Goal: Task Accomplishment & Management: Use online tool/utility

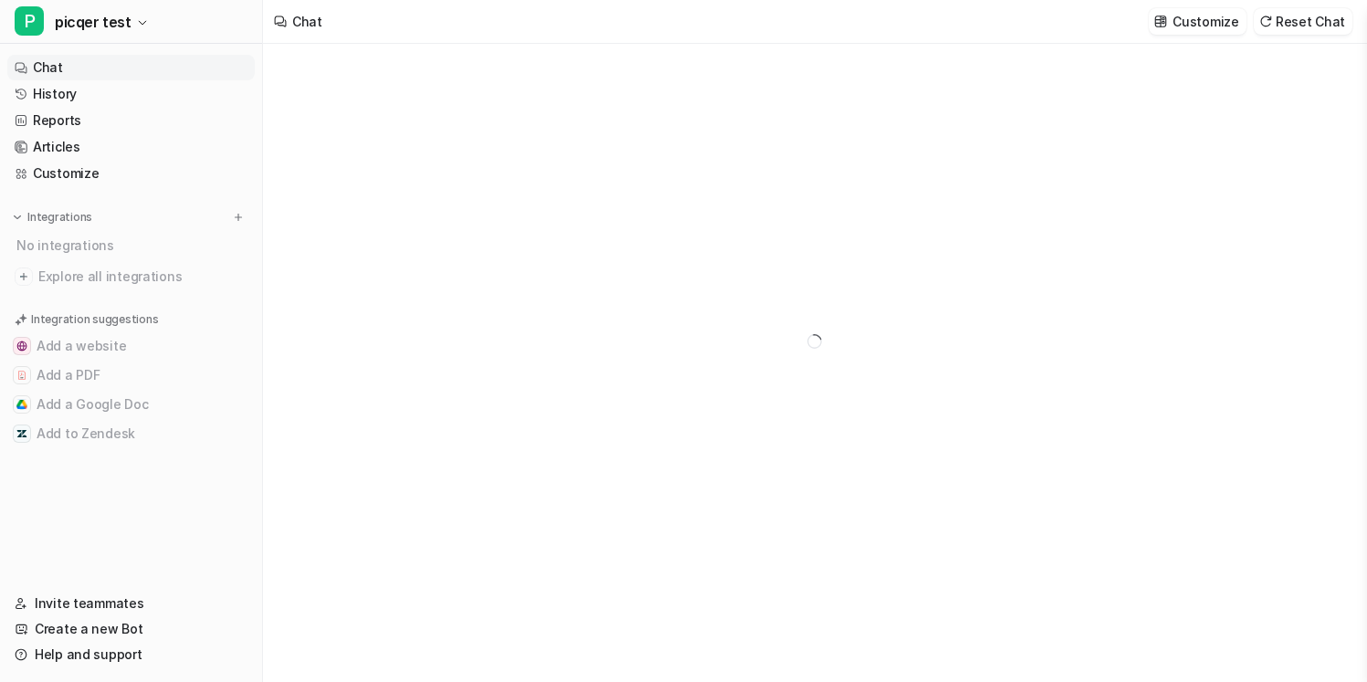
type textarea "**********"
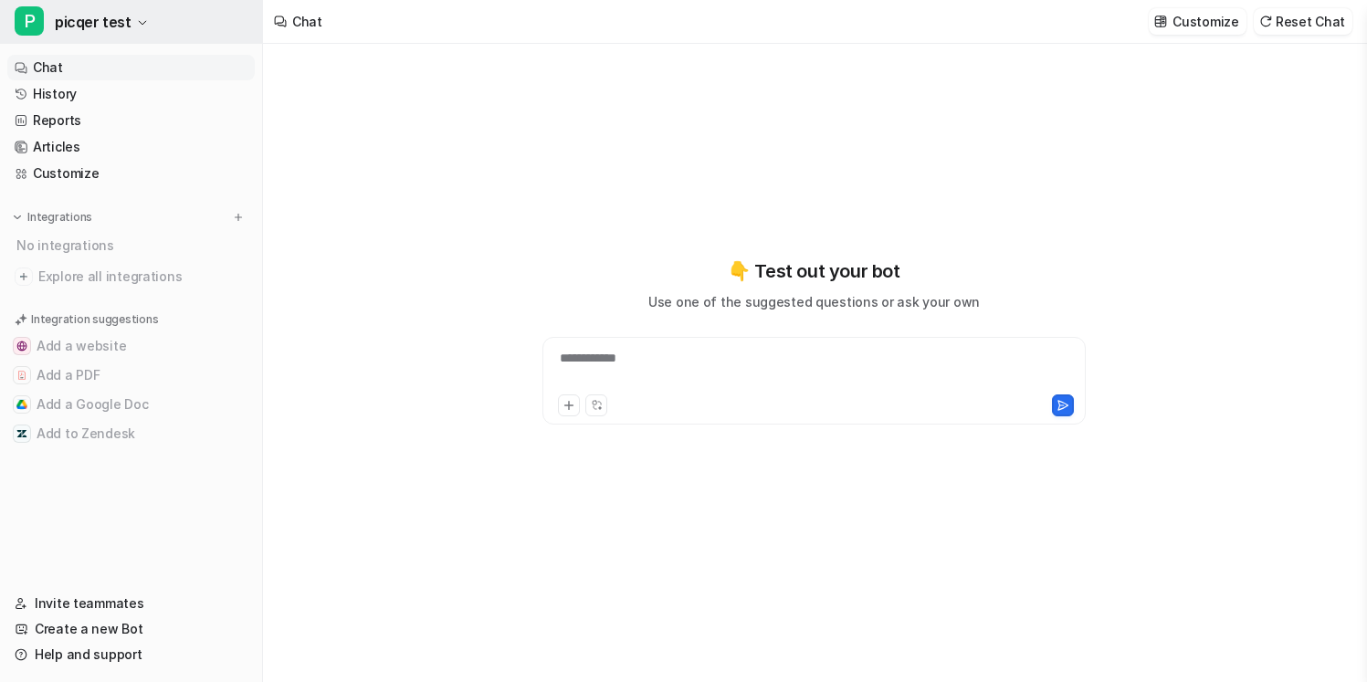
click at [171, 27] on button "P picqer test" at bounding box center [131, 22] width 262 height 44
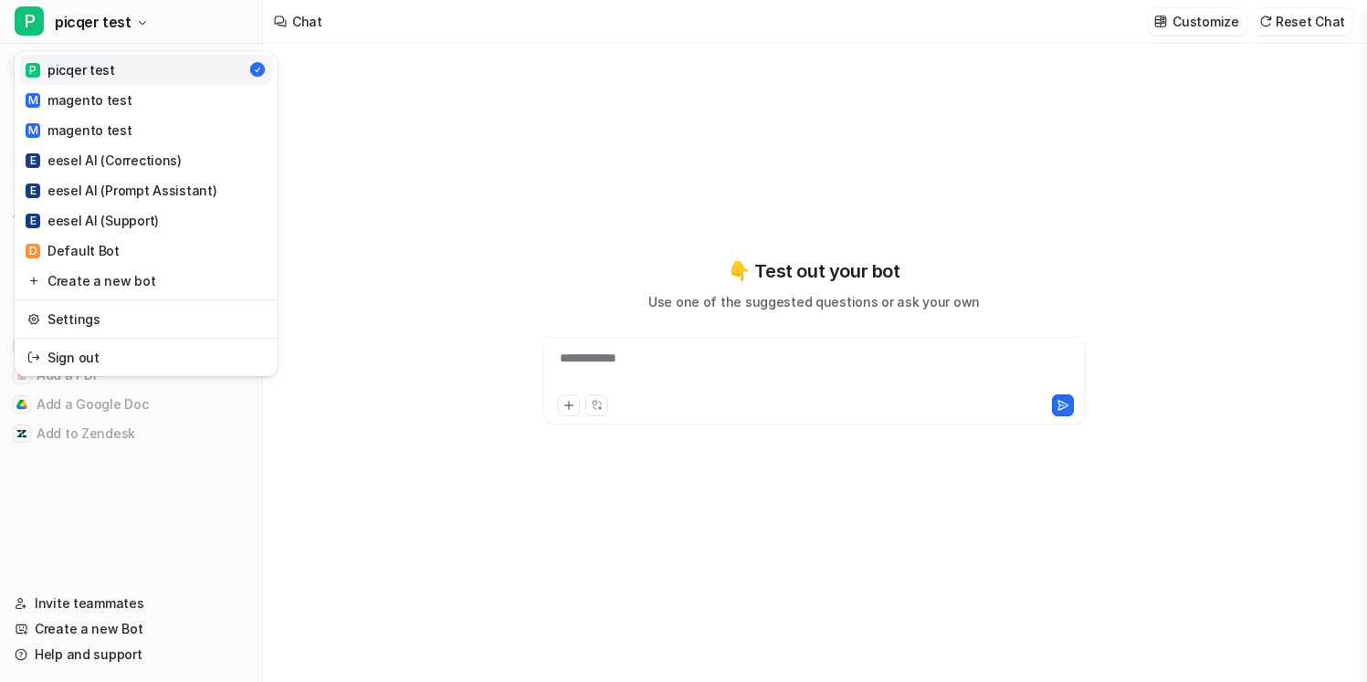
click at [370, 231] on div "**********" at bounding box center [683, 341] width 1367 height 682
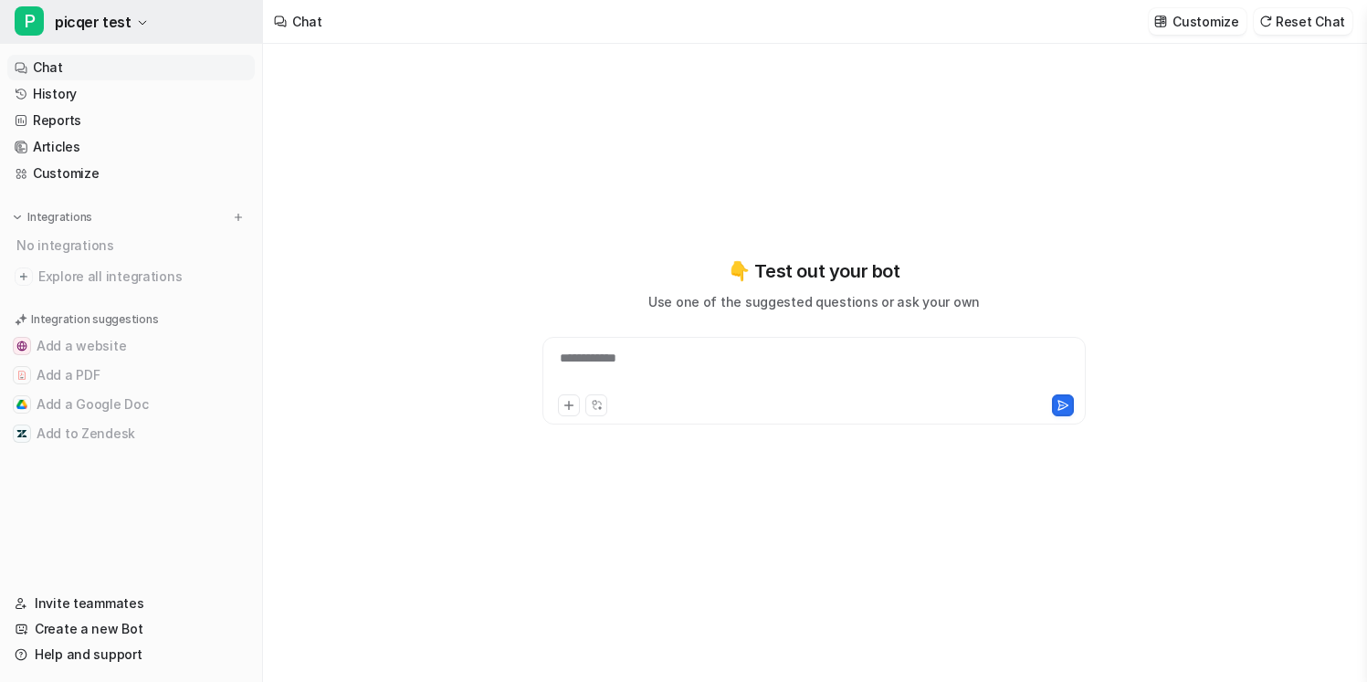
click at [246, 28] on button "P picqer test" at bounding box center [131, 22] width 262 height 44
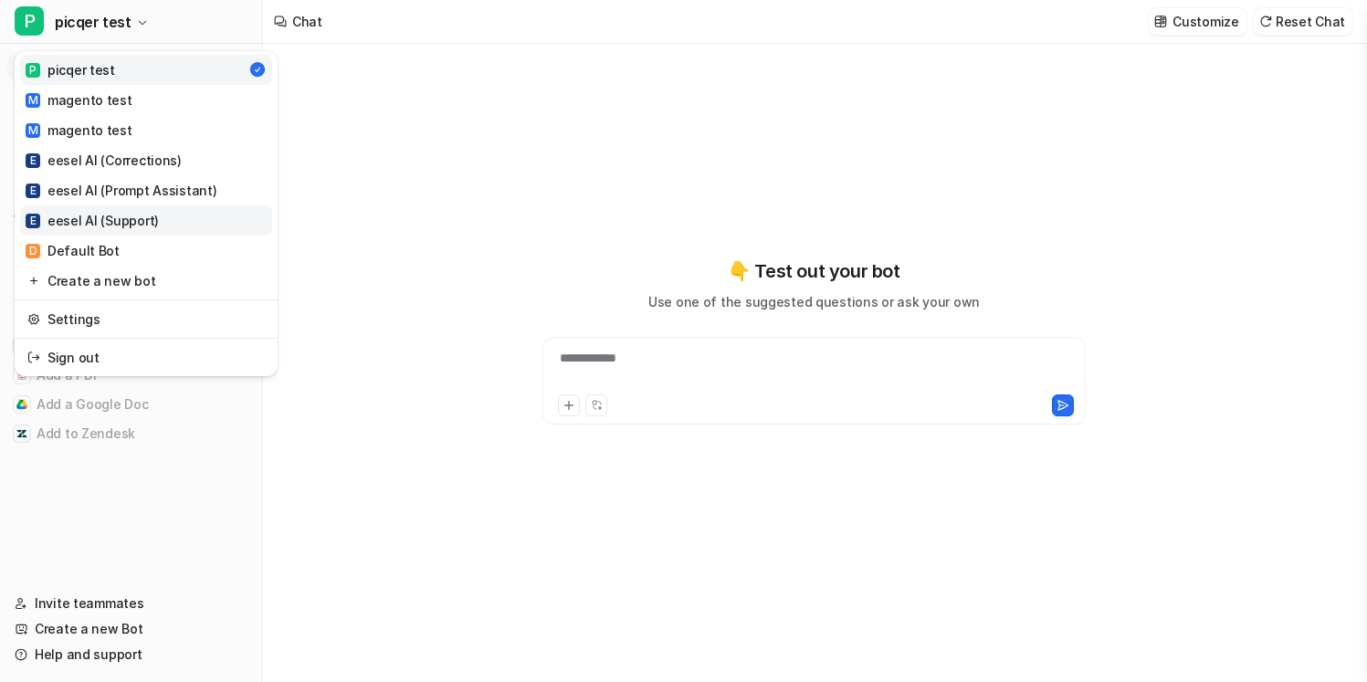
click at [219, 220] on link "E eesel AI (Support)" at bounding box center [146, 220] width 252 height 30
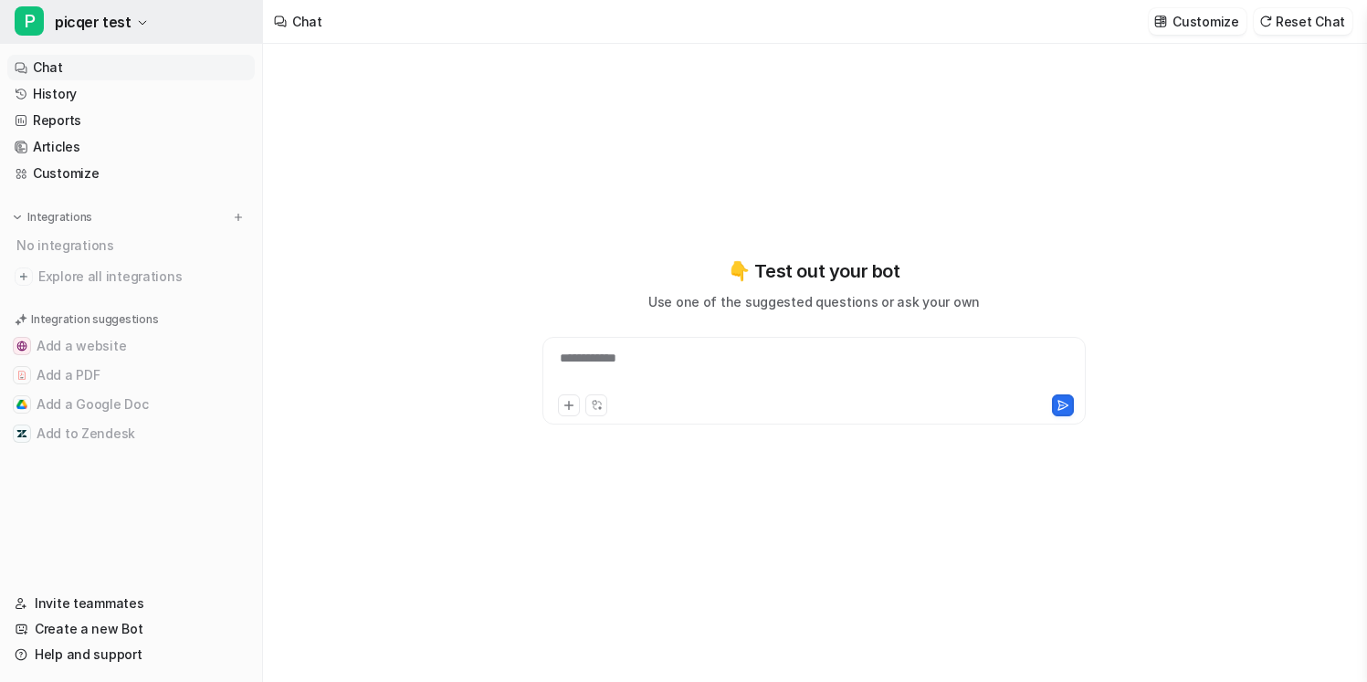
click at [198, 31] on button "P picqer test" at bounding box center [131, 22] width 262 height 44
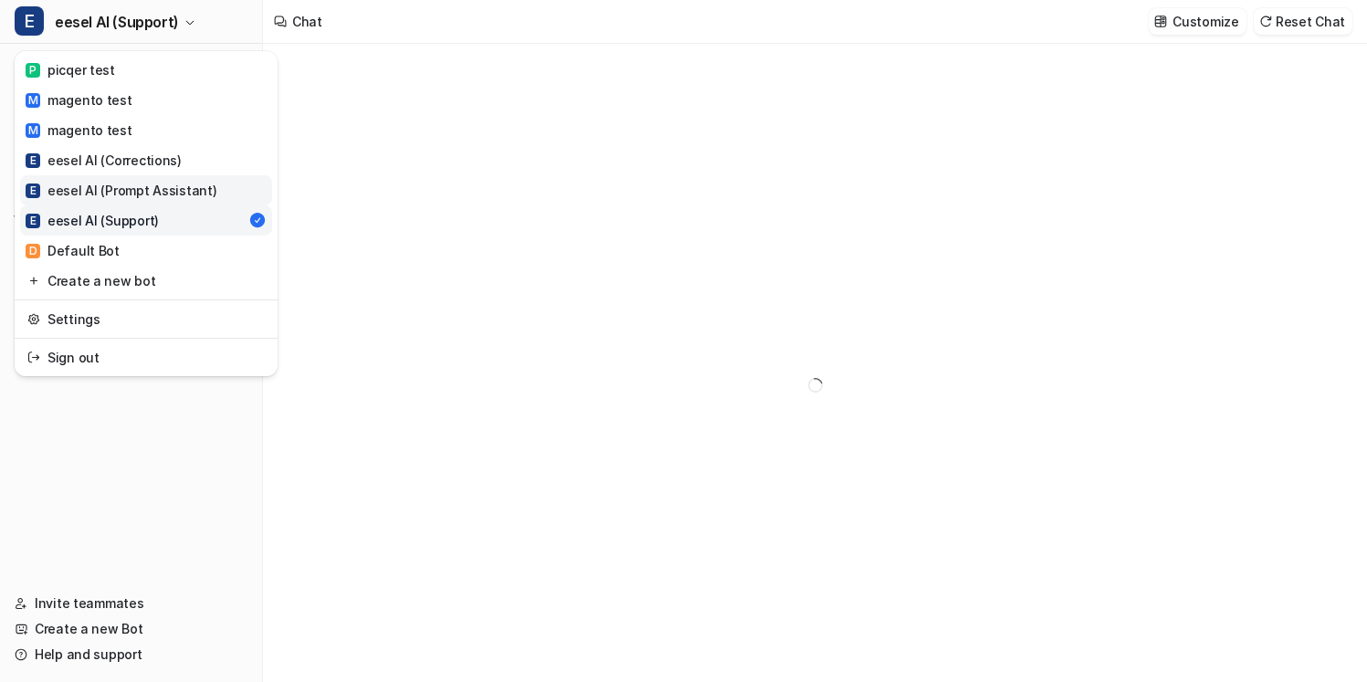
click at [205, 188] on div "E eesel AI (Prompt Assistant)" at bounding box center [121, 190] width 191 height 19
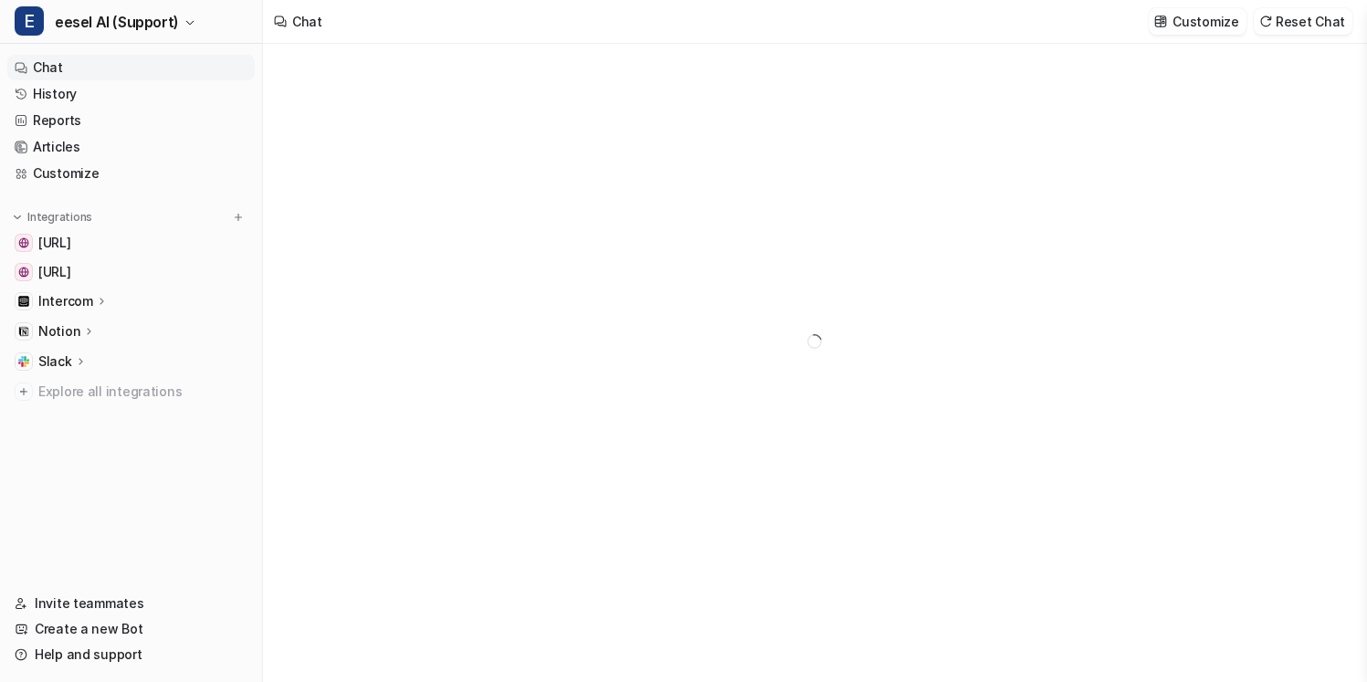
type textarea "**********"
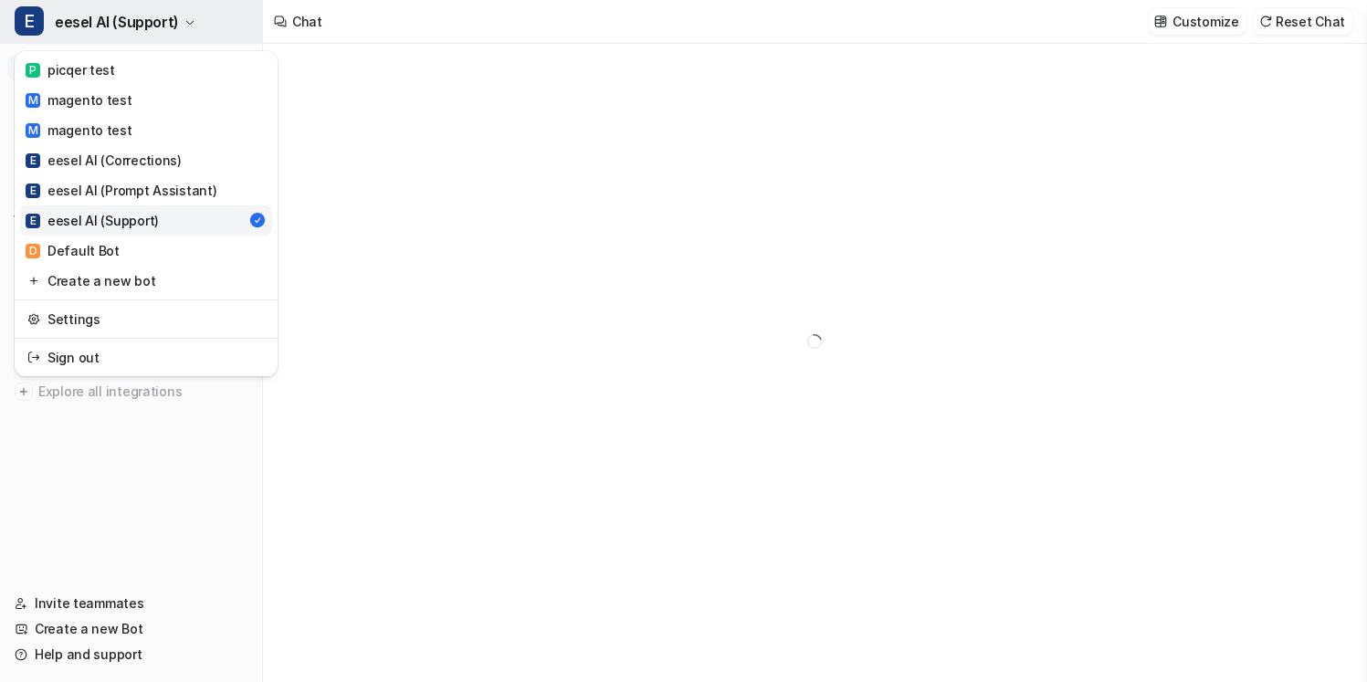
click at [185, 16] on button "E eesel AI (Support)" at bounding box center [131, 22] width 262 height 44
click at [224, 187] on link "E eesel AI (Prompt Assistant)" at bounding box center [146, 190] width 252 height 30
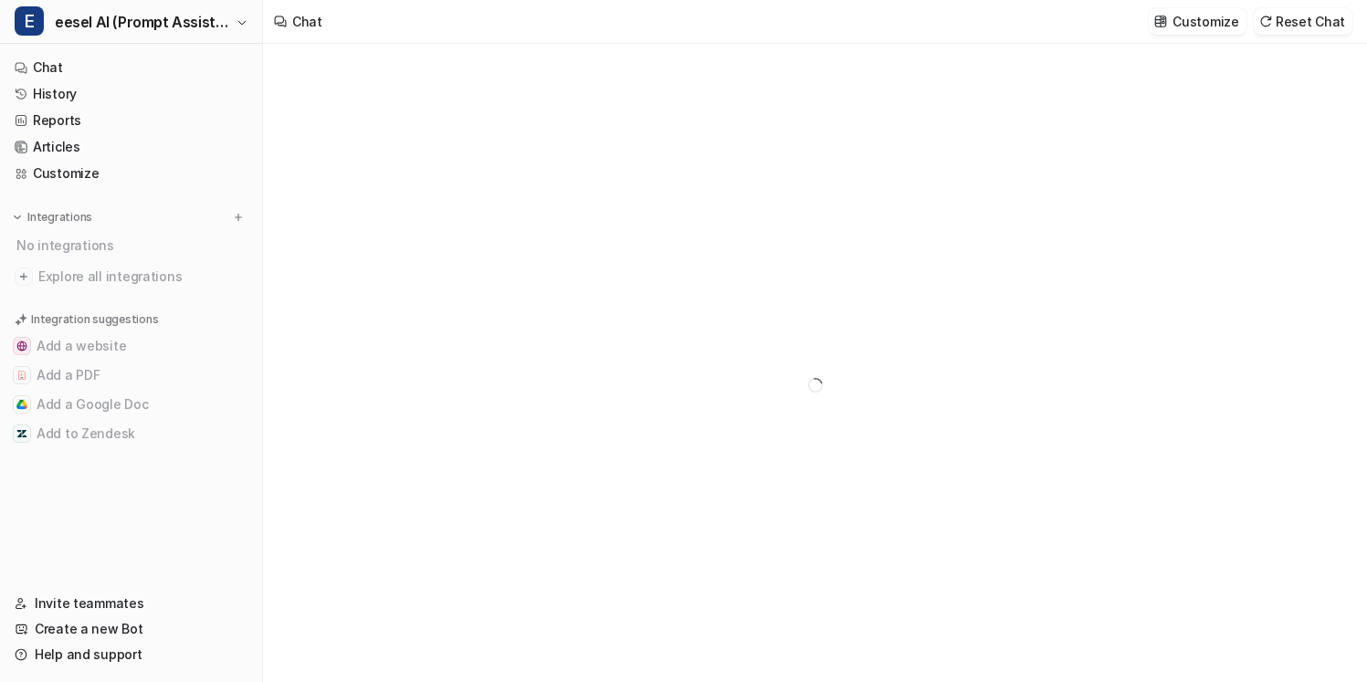
click at [316, 140] on div at bounding box center [815, 385] width 1104 height 682
click at [224, 89] on link "History" at bounding box center [130, 94] width 247 height 26
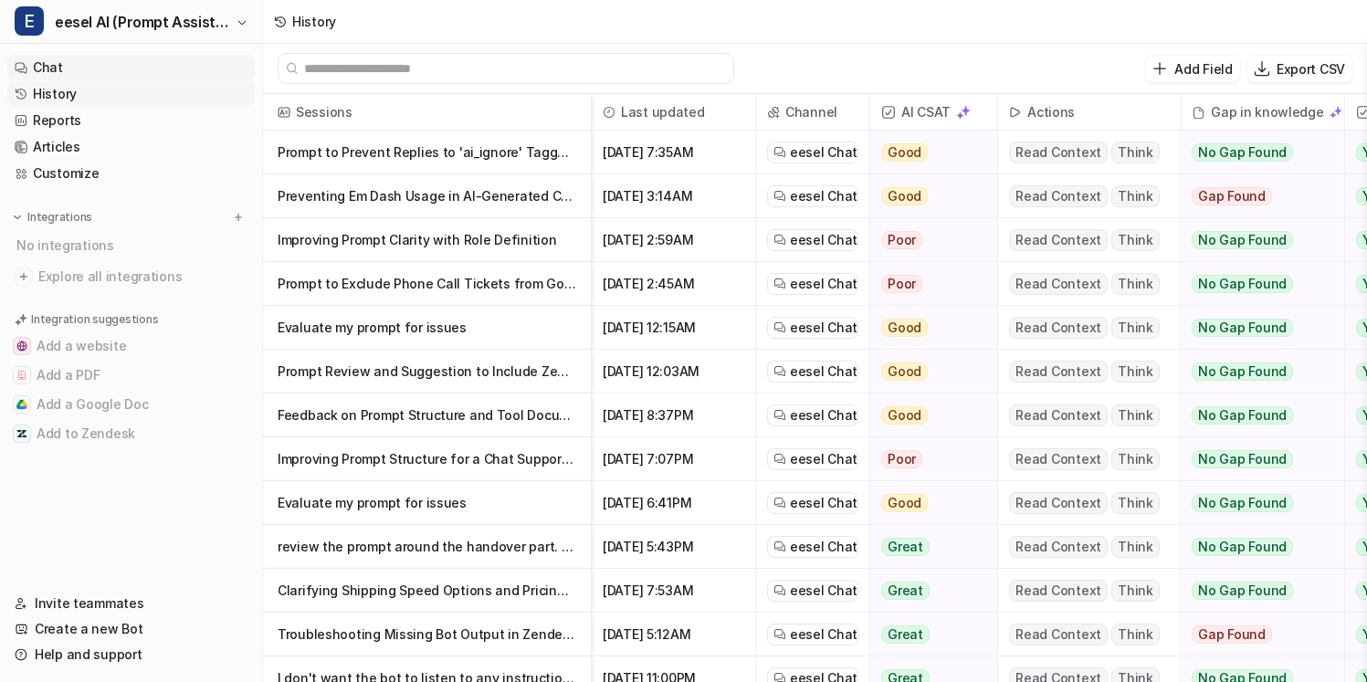
click at [149, 60] on link "Chat" at bounding box center [130, 68] width 247 height 26
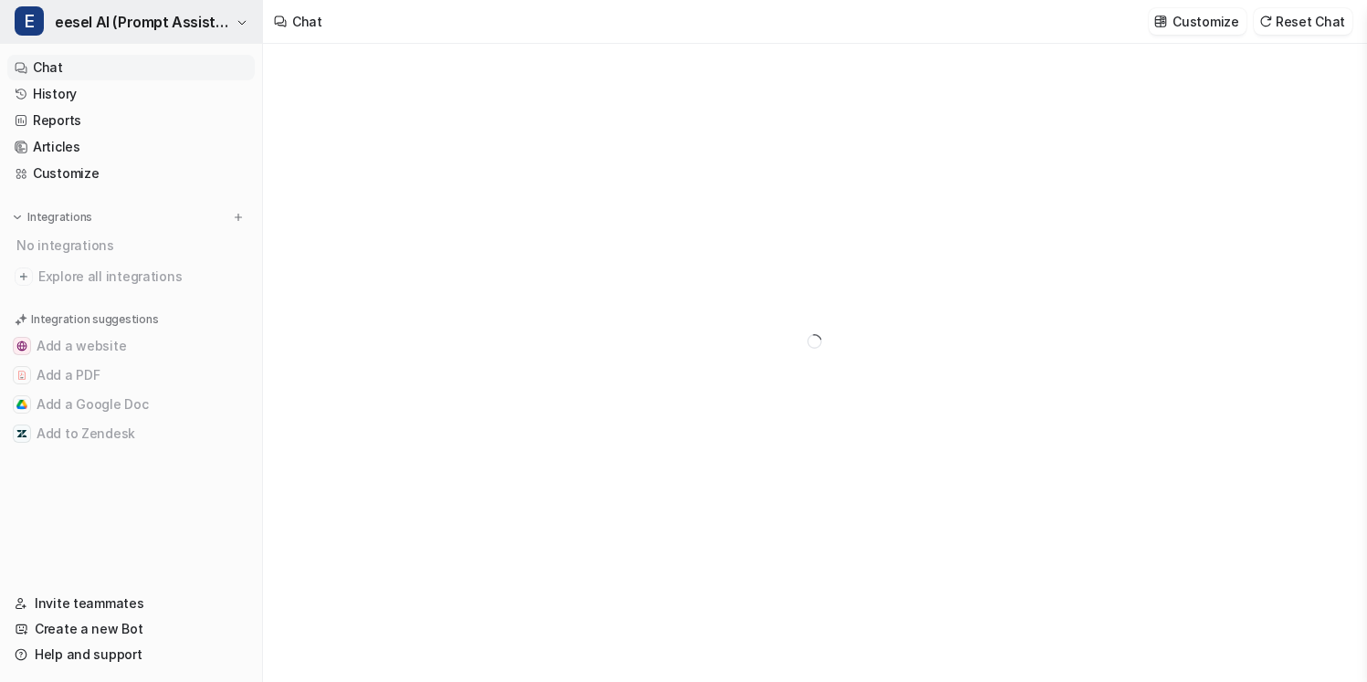
click at [177, 25] on span "eesel AI (Prompt Assistant)" at bounding box center [143, 22] width 176 height 26
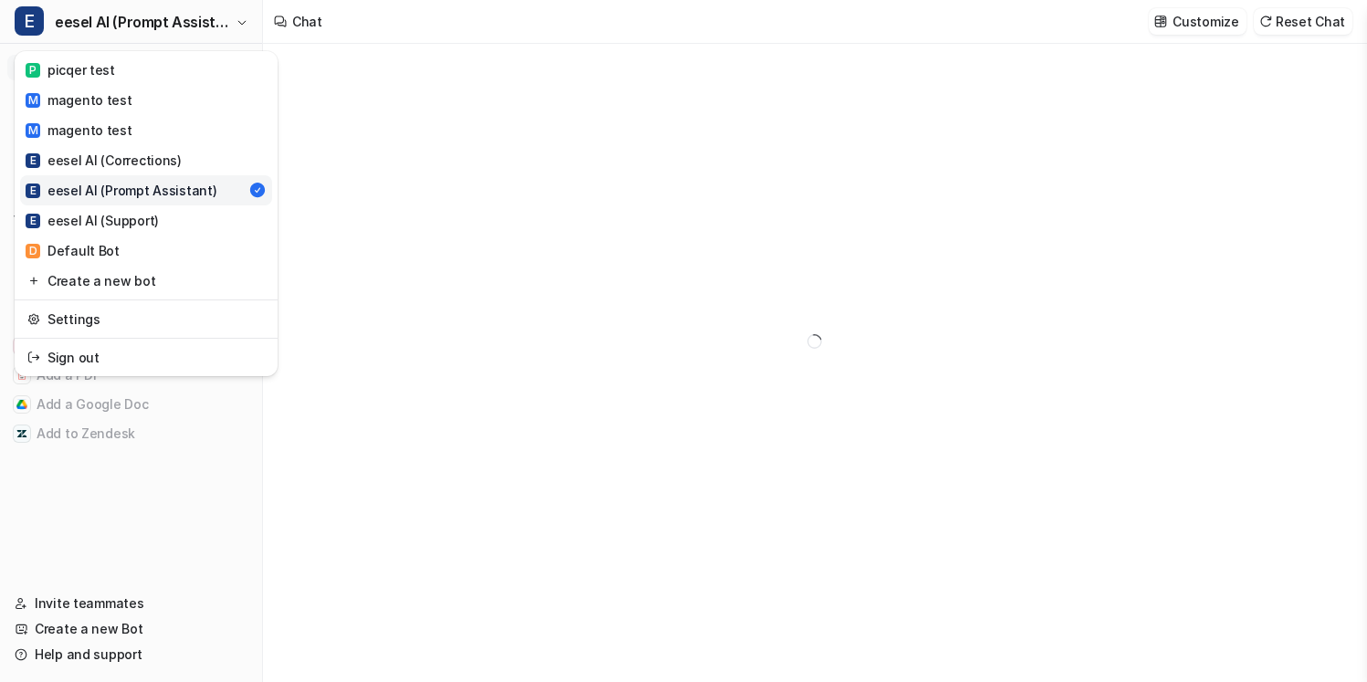
click at [354, 172] on div "E eesel AI (Prompt Assistant) P picqer test M magento test M magento test E ees…" at bounding box center [683, 341] width 1367 height 682
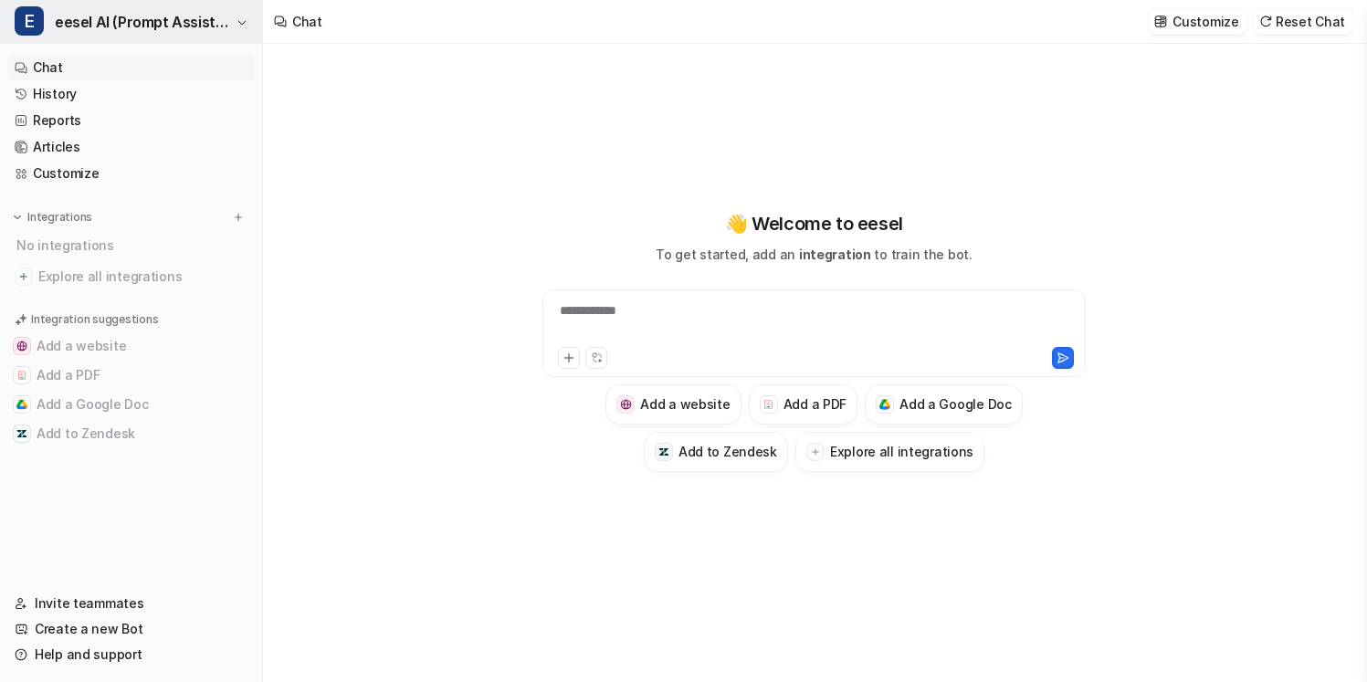
click at [212, 28] on span "eesel AI (Prompt Assistant)" at bounding box center [143, 22] width 176 height 26
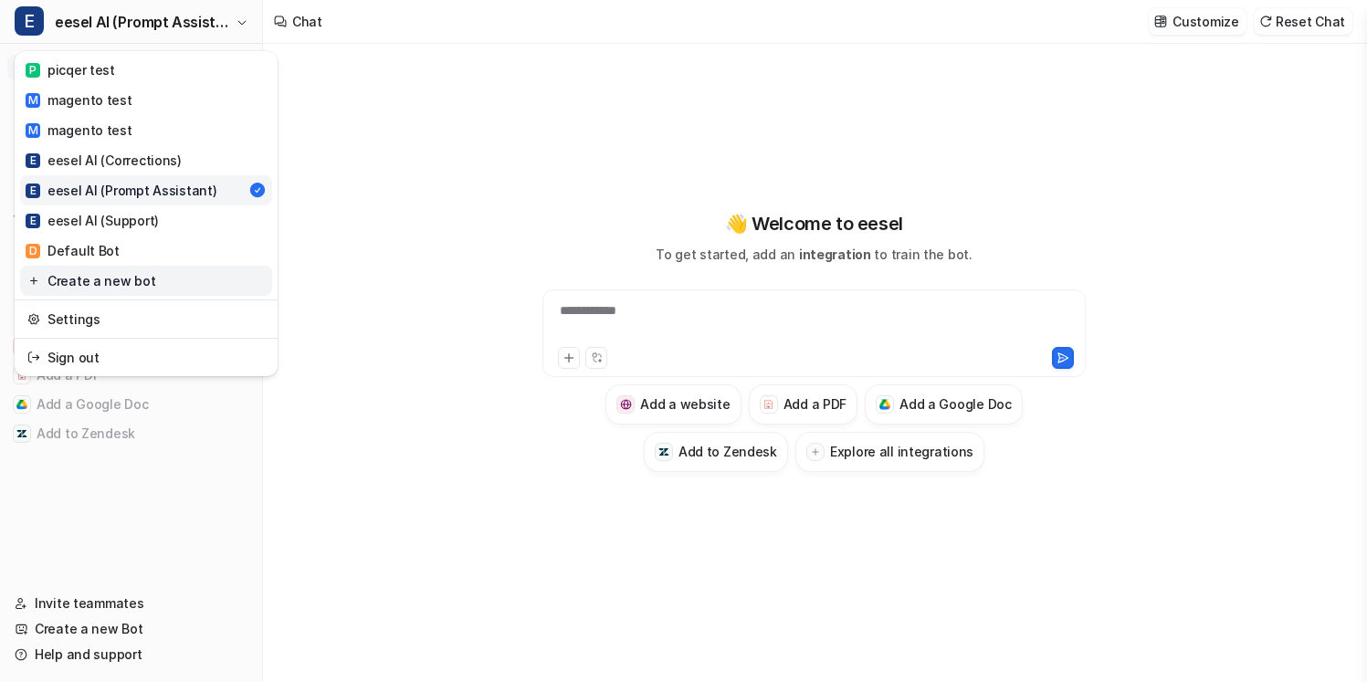
click at [180, 278] on link "Create a new bot" at bounding box center [146, 281] width 252 height 30
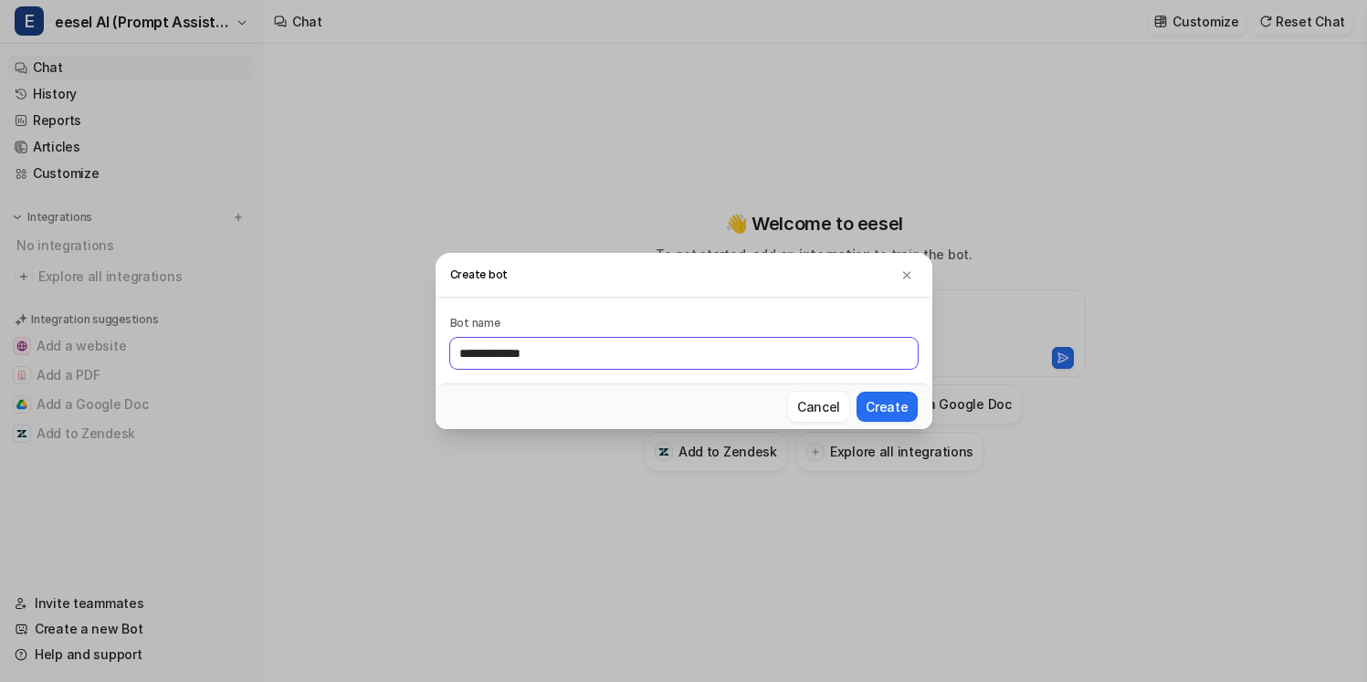
type input "**********"
click at [856, 392] on button "Create" at bounding box center [886, 407] width 60 height 30
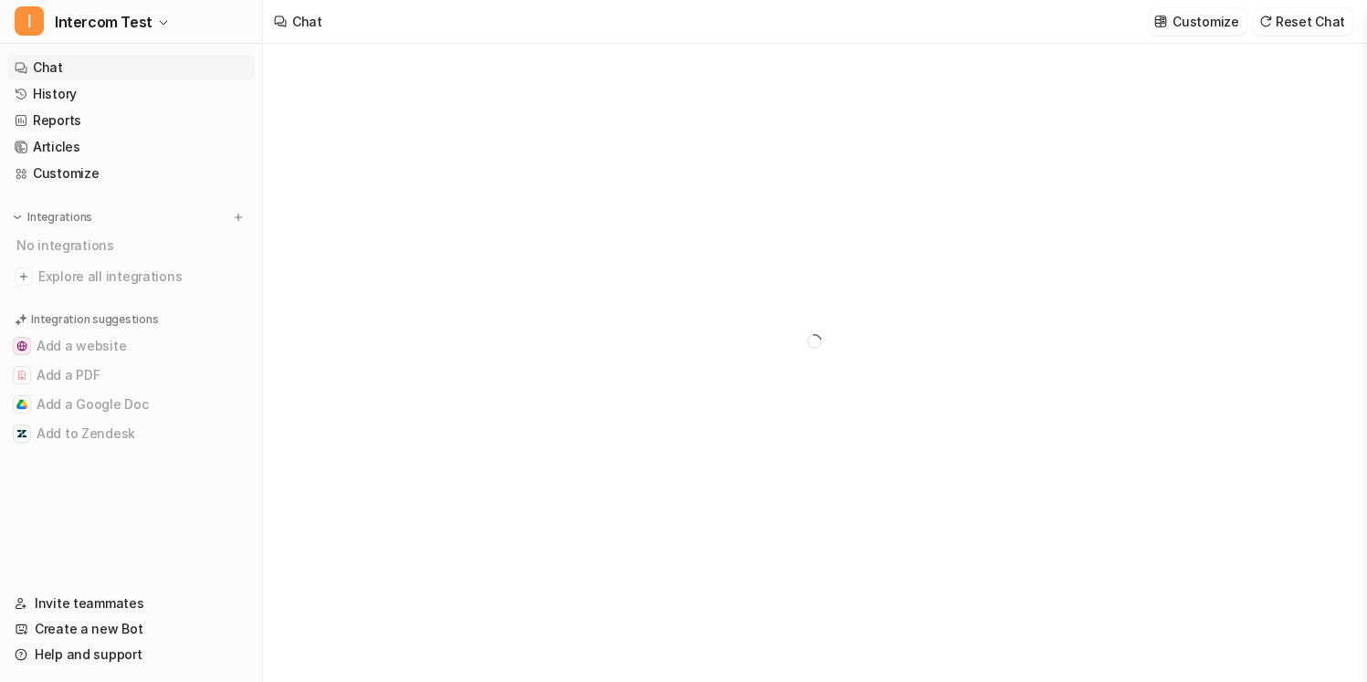
type textarea "**********"
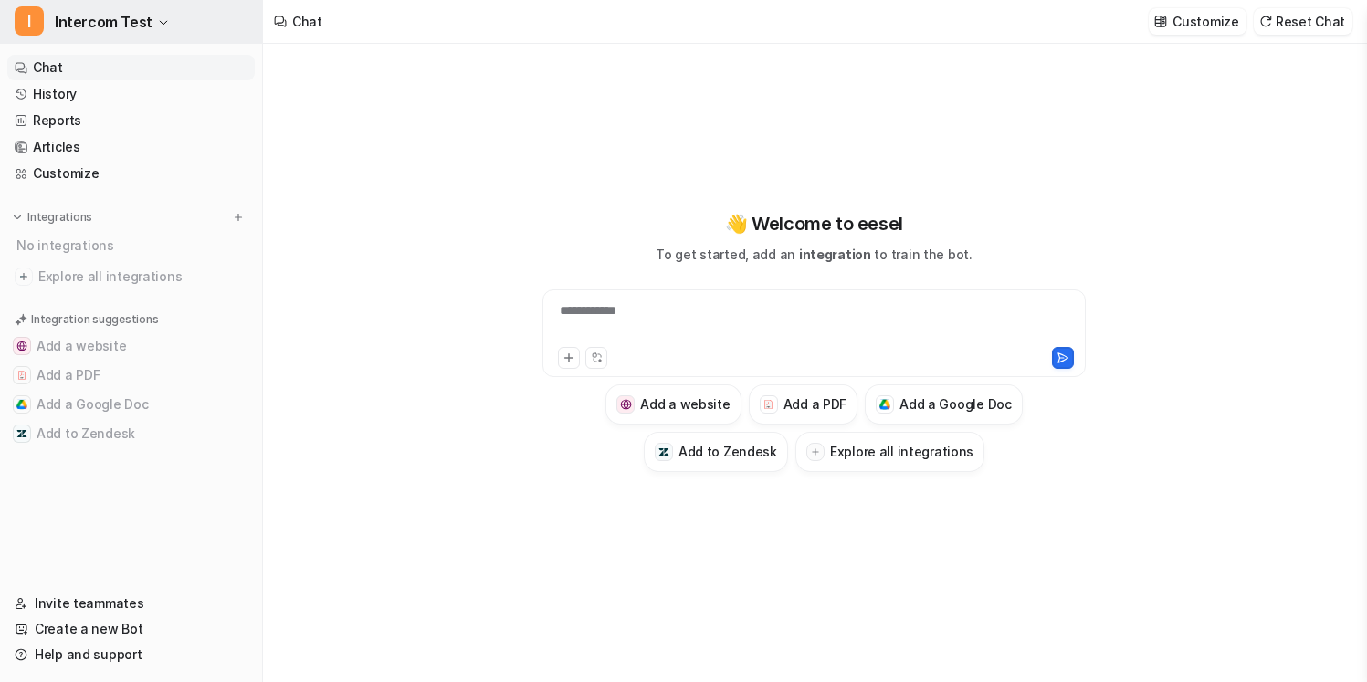
click at [180, 9] on button "I Intercom Test" at bounding box center [131, 22] width 262 height 44
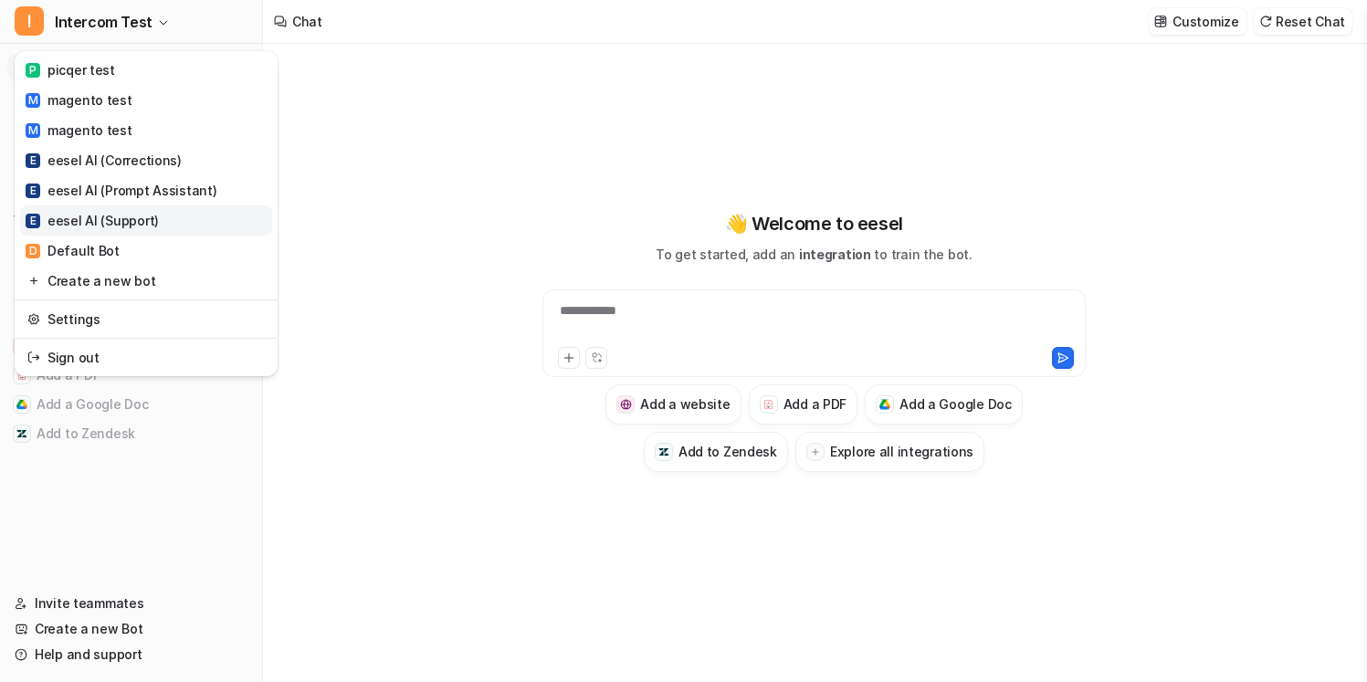
click at [171, 224] on link "E eesel AI (Support)" at bounding box center [146, 220] width 252 height 30
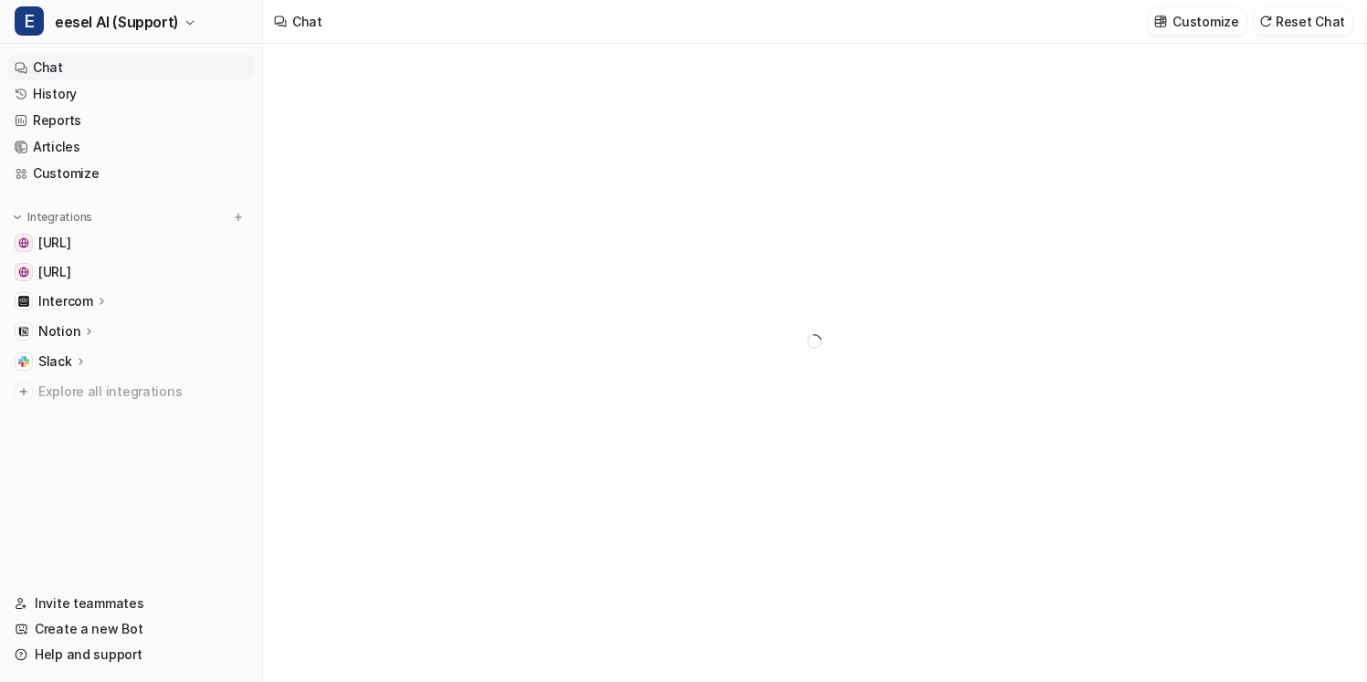
click at [136, 322] on div "Notion" at bounding box center [130, 332] width 247 height 26
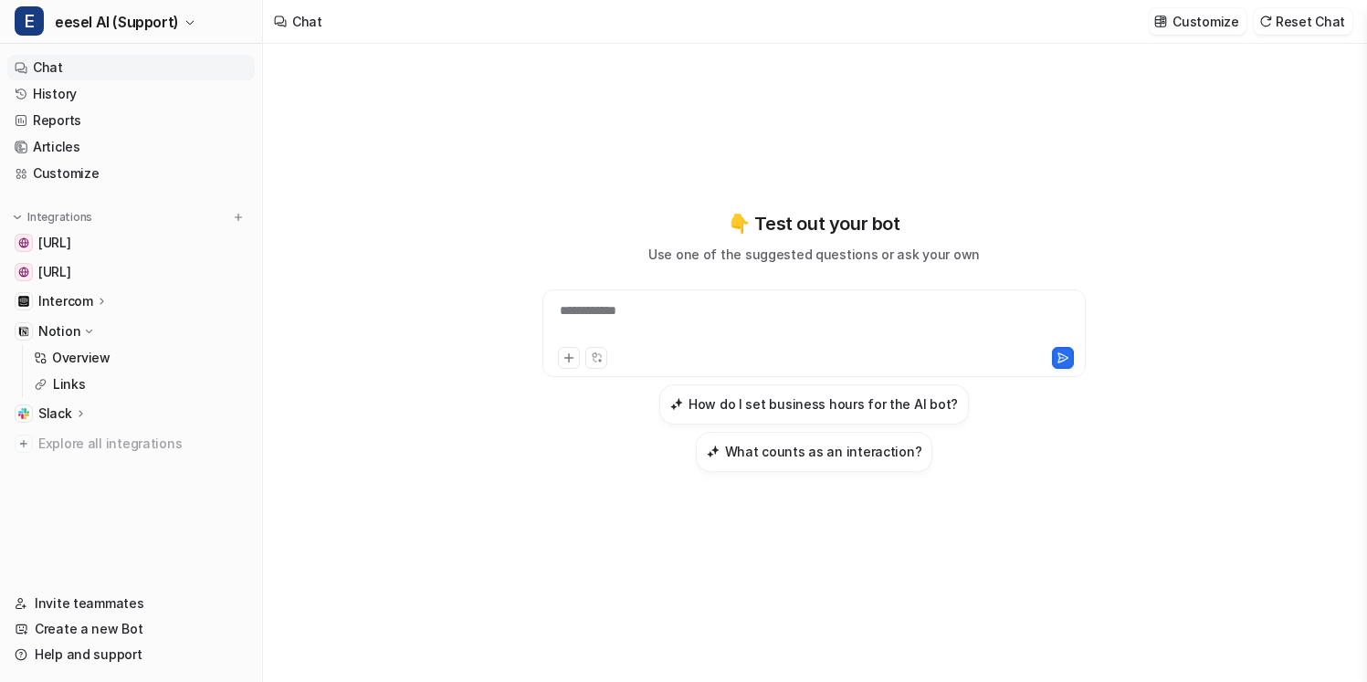
click at [136, 301] on div "Intercom" at bounding box center [130, 301] width 247 height 26
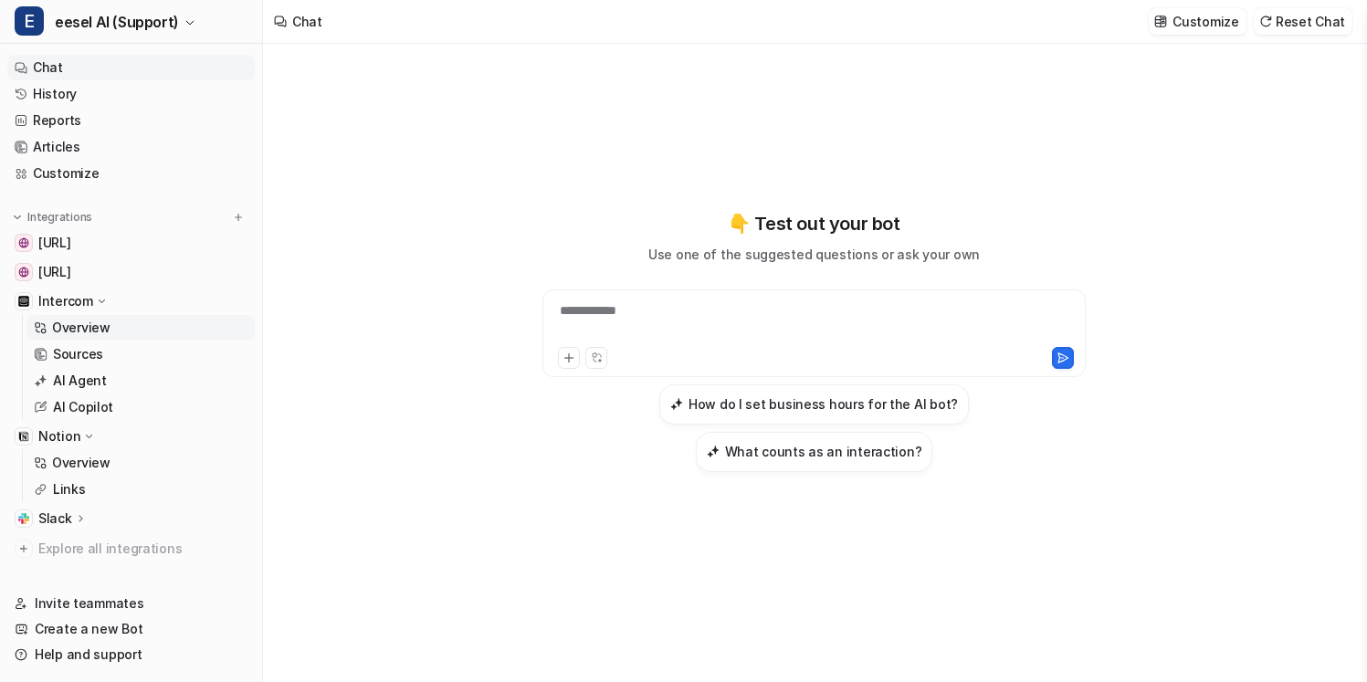
click at [131, 334] on link "Overview" at bounding box center [140, 328] width 228 height 26
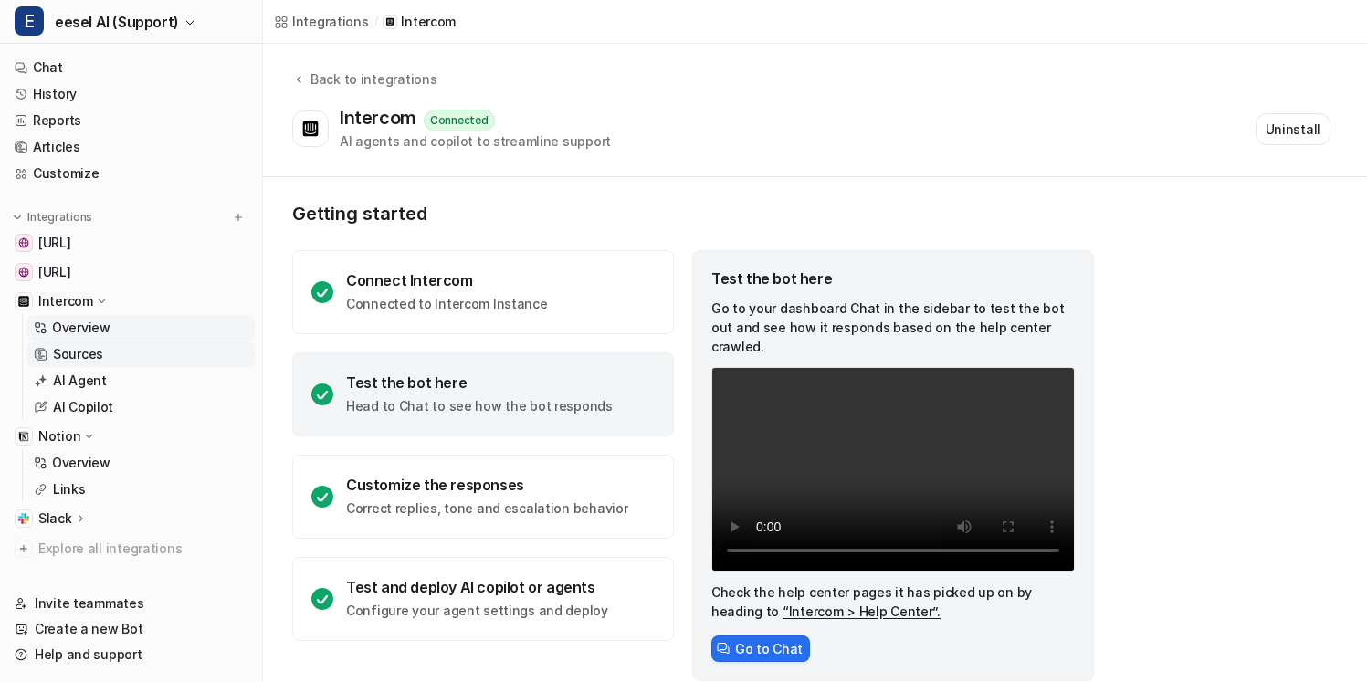
click at [204, 356] on link "Sources" at bounding box center [140, 354] width 228 height 26
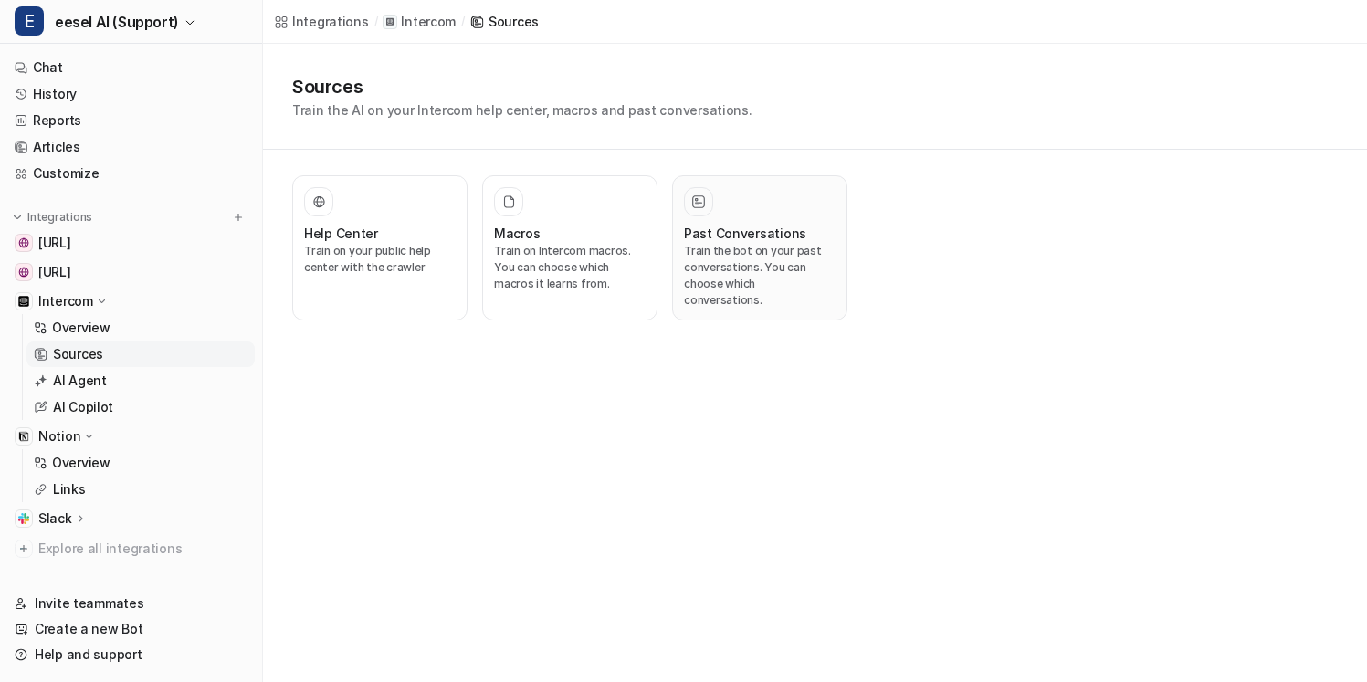
click at [758, 254] on p "Train the bot on your past conversations. You can choose which conversations." at bounding box center [760, 276] width 152 height 66
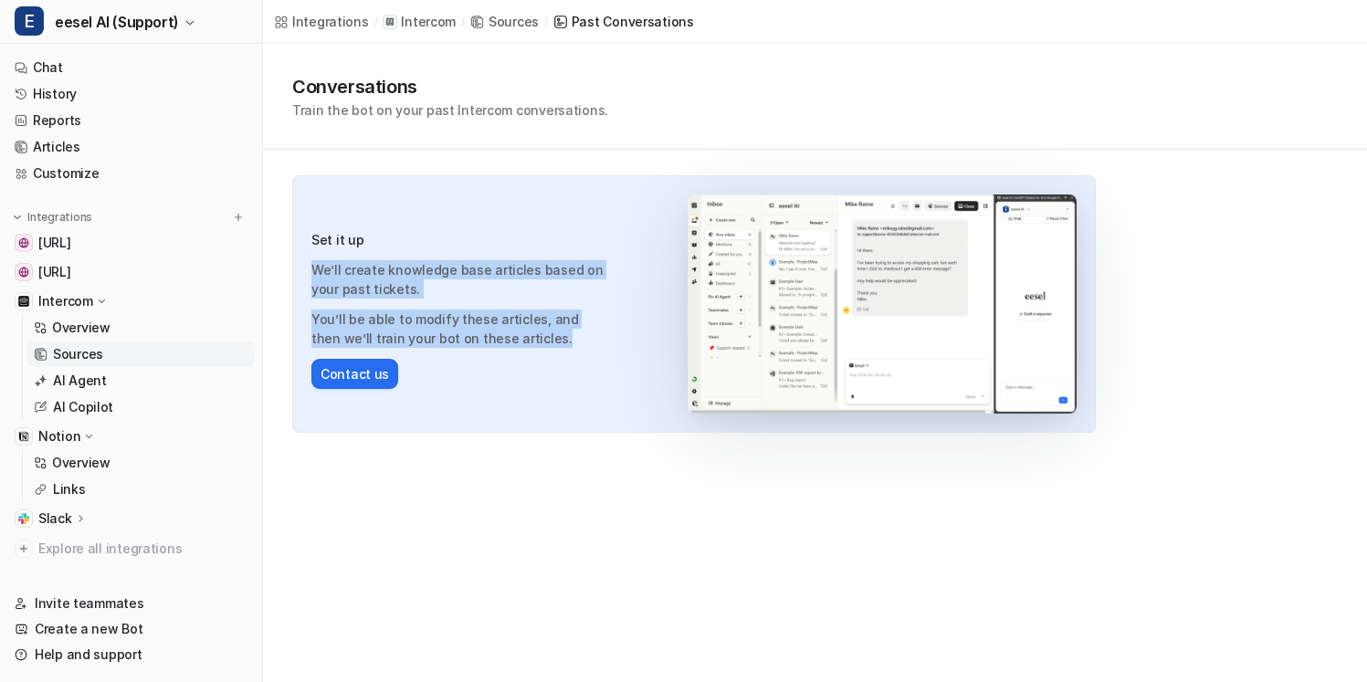
drag, startPoint x: 610, startPoint y: 346, endPoint x: 550, endPoint y: 250, distance: 112.7
click at [550, 251] on div "Set it up We’ll create knowledge base articles based on your past tickets. You’…" at bounding box center [460, 289] width 299 height 118
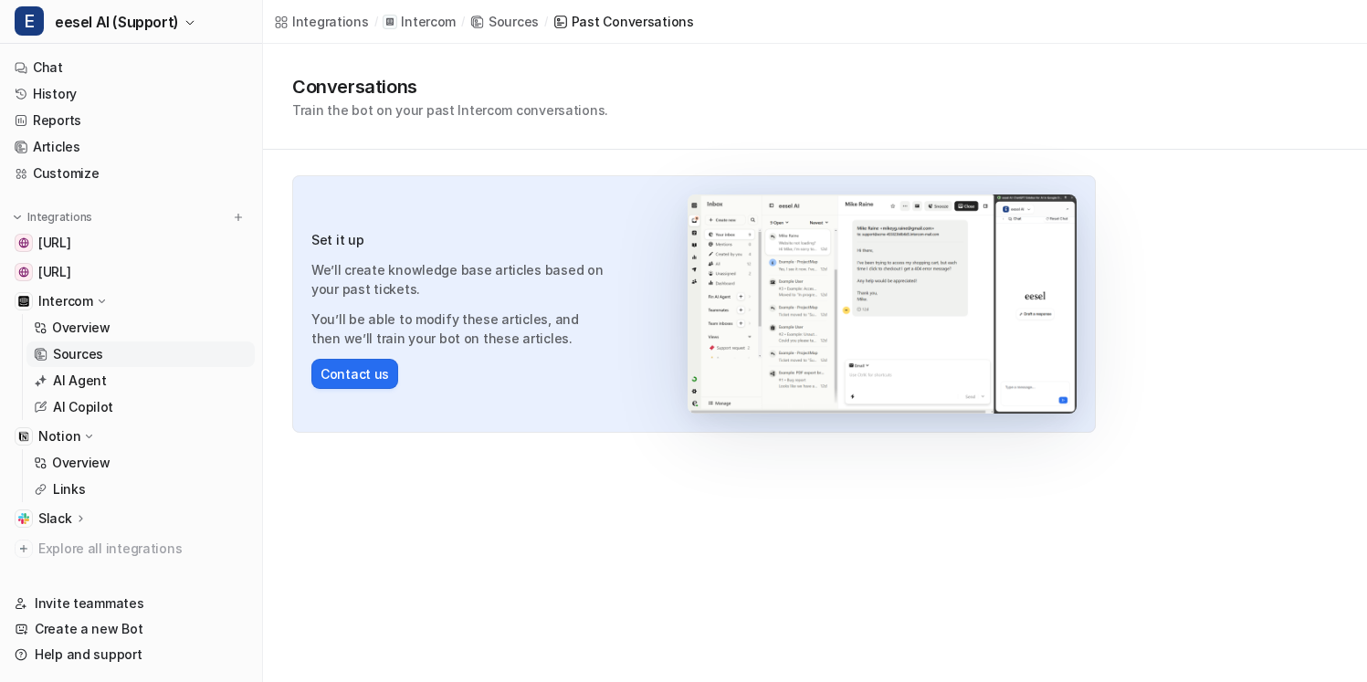
click at [549, 285] on p "We’ll create knowledge base articles based on your past tickets." at bounding box center [460, 279] width 299 height 38
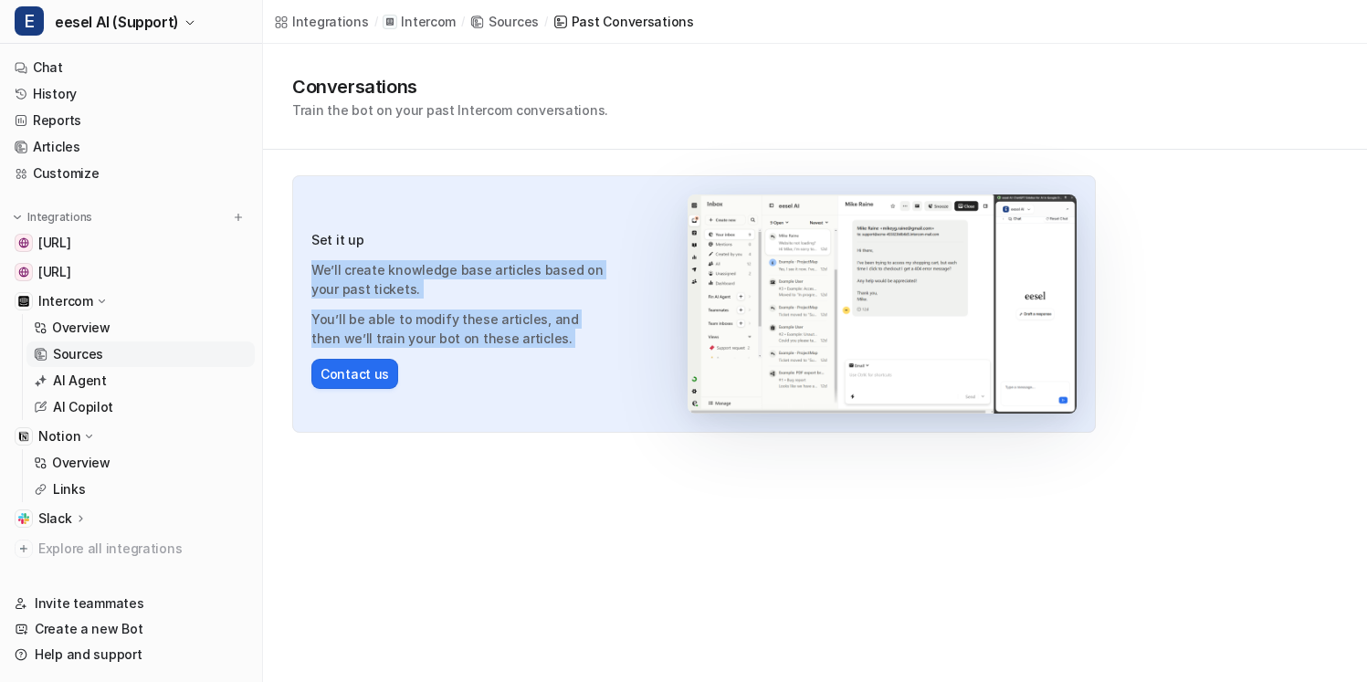
drag, startPoint x: 555, startPoint y: 353, endPoint x: 543, endPoint y: 238, distance: 115.6
click at [543, 238] on div "Set it up We’ll create knowledge base articles based on your past tickets. You’…" at bounding box center [460, 304] width 299 height 170
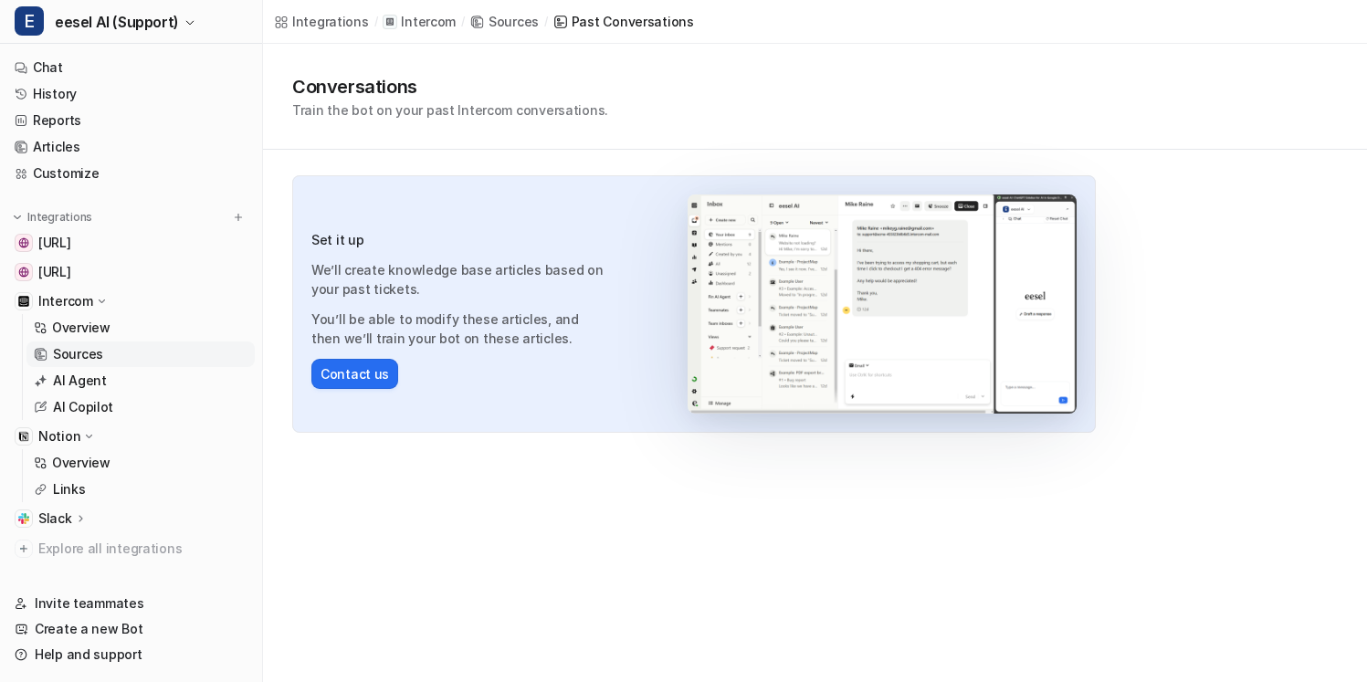
click at [571, 347] on p "You’ll be able to modify these articles, and then we’ll train your bot on these…" at bounding box center [460, 328] width 299 height 38
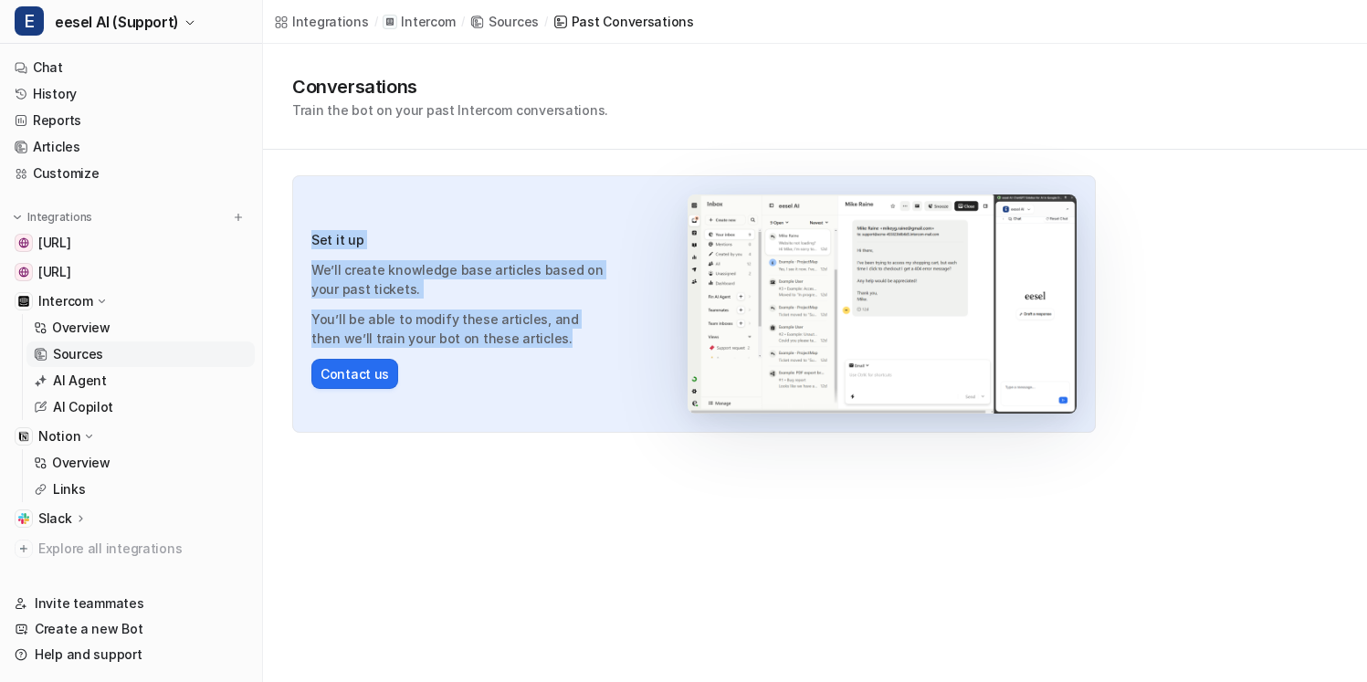
drag, startPoint x: 595, startPoint y: 344, endPoint x: 529, endPoint y: 225, distance: 136.9
click at [529, 225] on div "Set it up We’ll create knowledge base articles based on your past tickets. You’…" at bounding box center [460, 304] width 299 height 170
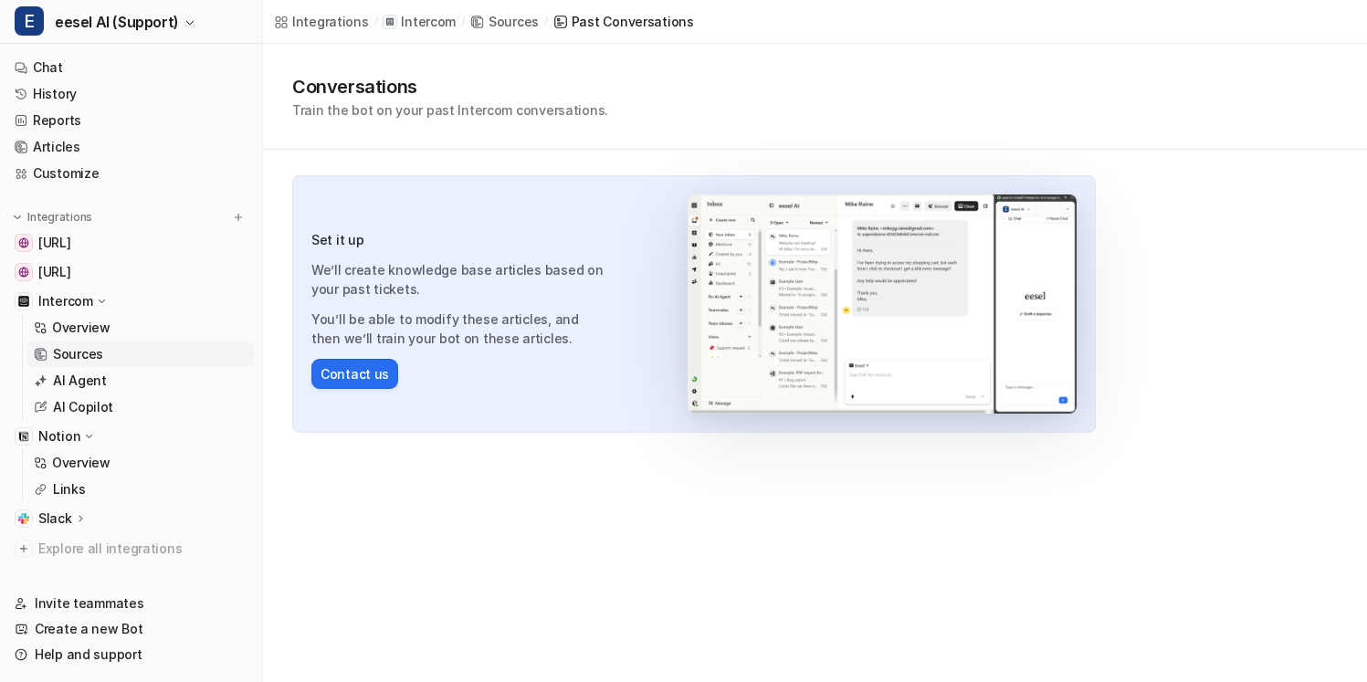
click at [545, 285] on p "We’ll create knowledge base articles based on your past tickets." at bounding box center [460, 279] width 299 height 38
drag, startPoint x: 547, startPoint y: 298, endPoint x: 526, endPoint y: 215, distance: 84.8
click at [526, 215] on div "Set it up We’ll create knowledge base articles based on your past tickets. You’…" at bounding box center [693, 303] width 803 height 257
click at [554, 288] on p "We’ll create knowledge base articles based on your past tickets." at bounding box center [460, 279] width 299 height 38
drag, startPoint x: 558, startPoint y: 299, endPoint x: 545, endPoint y: 218, distance: 82.2
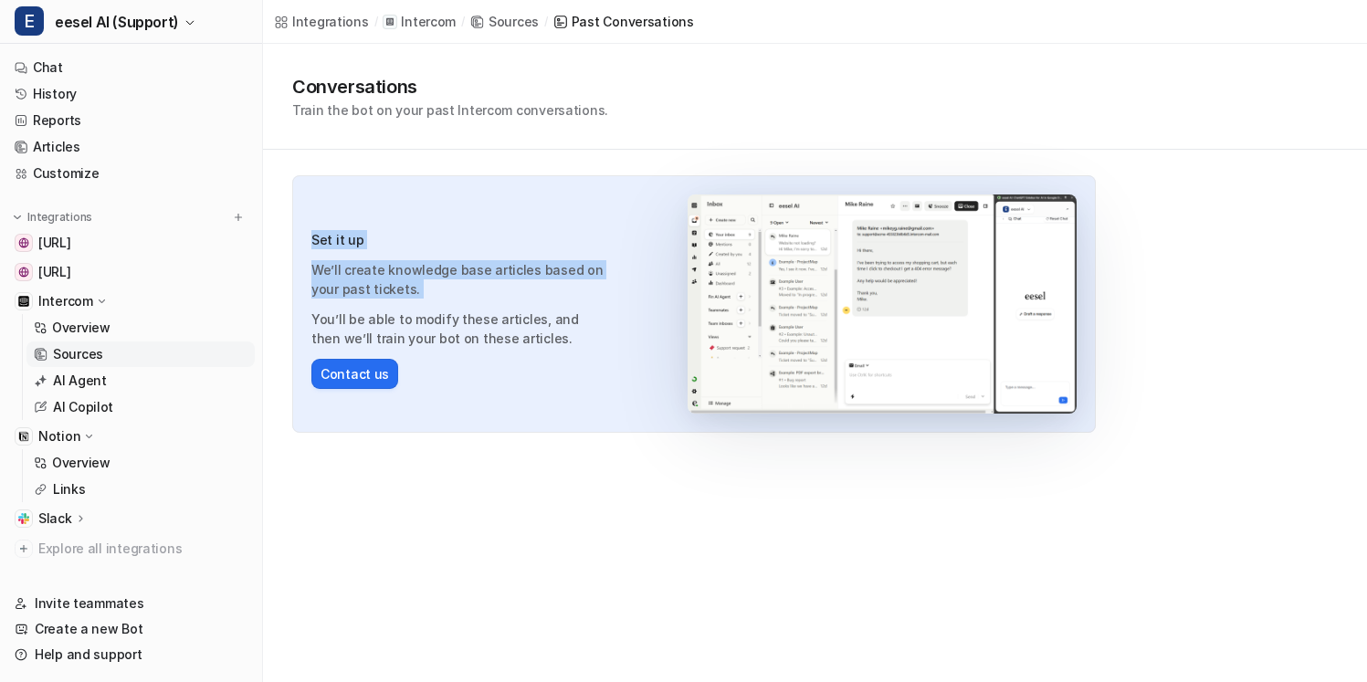
click at [545, 219] on div "Set it up We’ll create knowledge base articles based on your past tickets. You’…" at bounding box center [460, 304] width 299 height 170
click at [410, 306] on div "Set it up We’ll create knowledge base articles based on your past tickets. You’…" at bounding box center [460, 289] width 299 height 118
click at [201, 379] on link "AI Agent" at bounding box center [140, 381] width 228 height 26
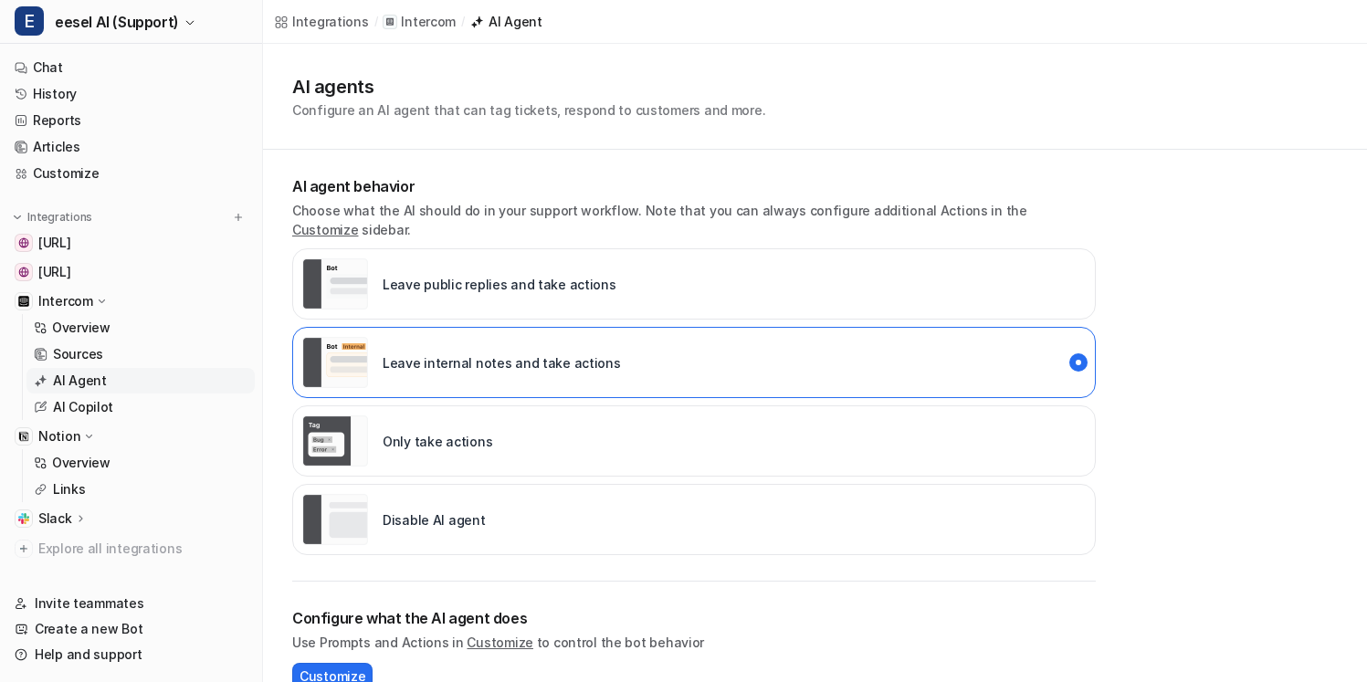
scroll to position [14, 0]
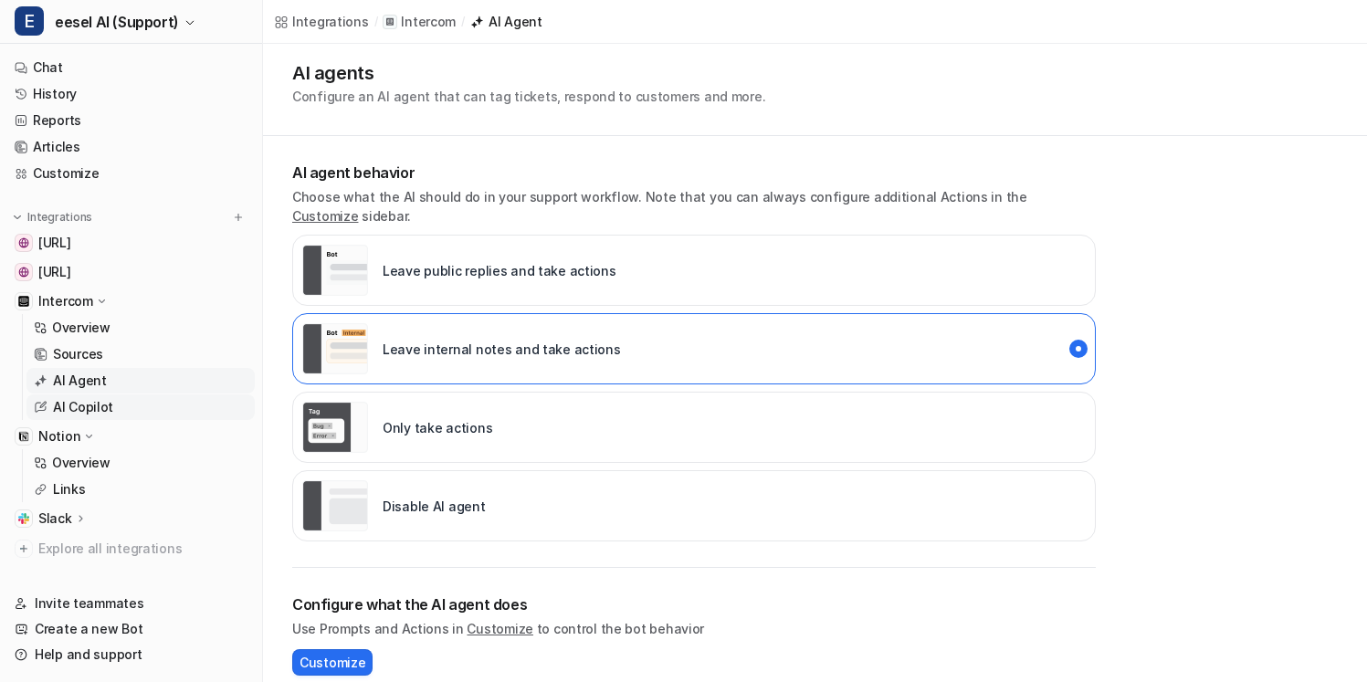
click at [152, 406] on link "AI Copilot" at bounding box center [140, 407] width 228 height 26
